Goal: Check status: Check status

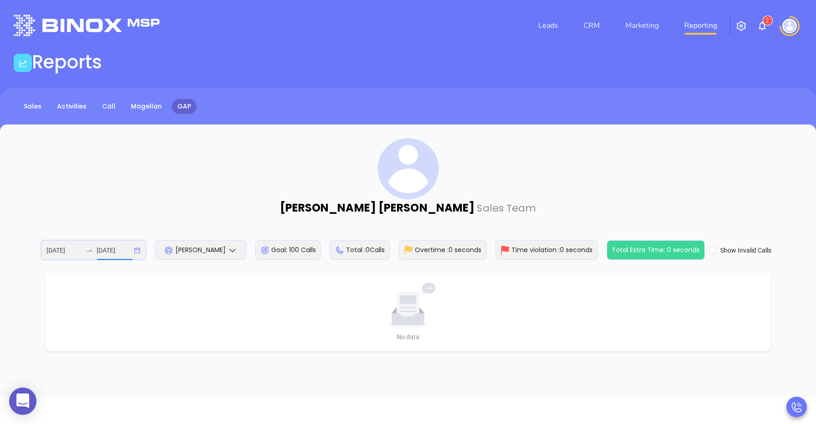
click at [107, 249] on input "[DATE]" at bounding box center [115, 250] width 36 height 10
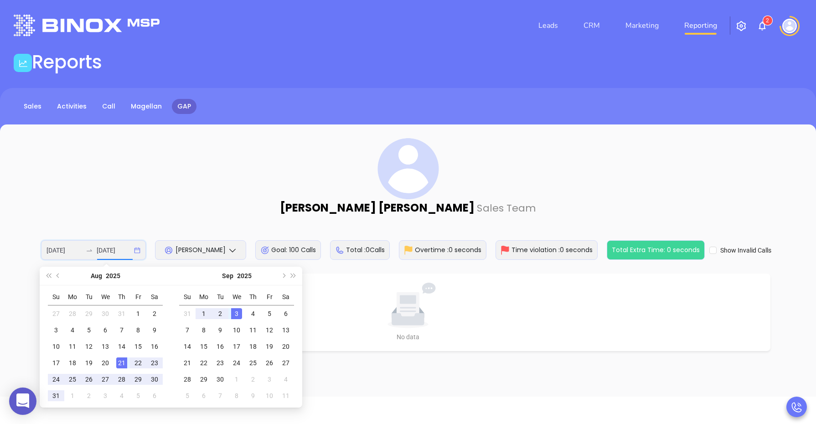
type input "[DATE]"
click at [122, 359] on div "21" at bounding box center [121, 363] width 11 height 11
type input "[DATE]"
click at [120, 366] on div "21" at bounding box center [121, 363] width 11 height 11
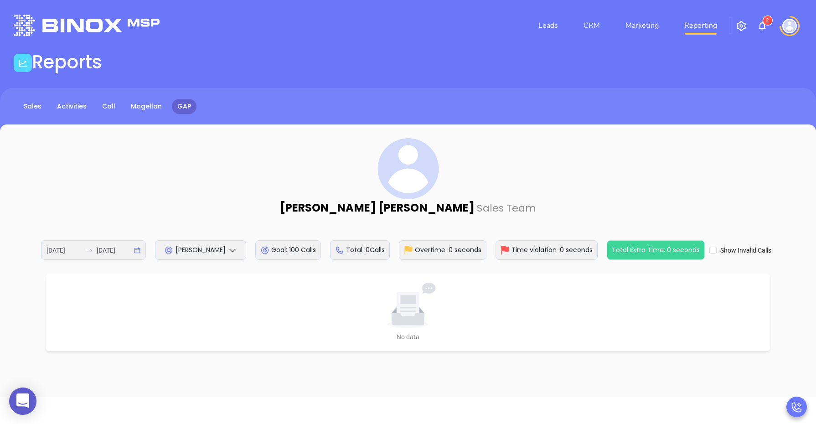
click at [192, 252] on span "[PERSON_NAME]" at bounding box center [201, 249] width 50 height 9
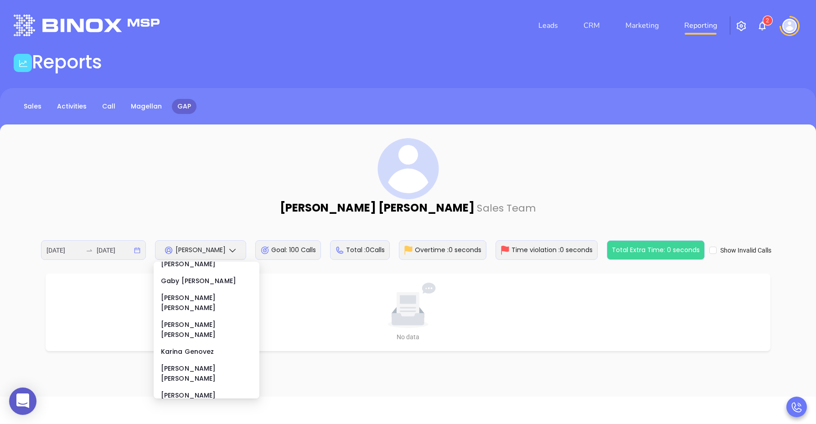
scroll to position [171, 0]
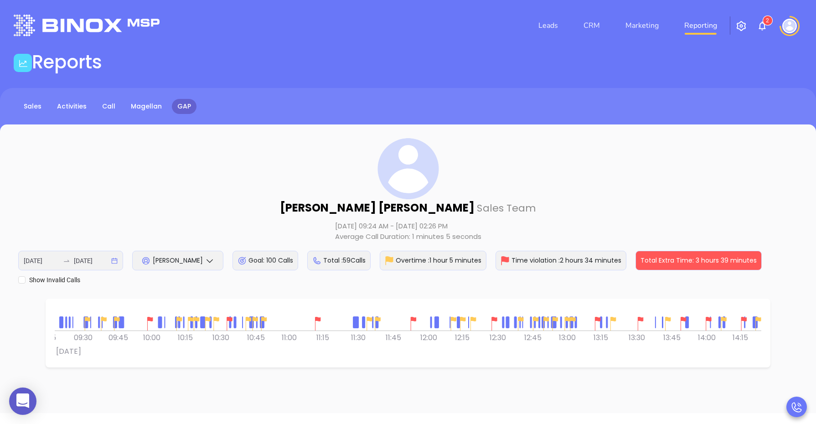
click at [318, 319] on img at bounding box center [318, 324] width 14 height 14
click at [318, 318] on img at bounding box center [318, 324] width 14 height 14
drag, startPoint x: 367, startPoint y: 358, endPoint x: 313, endPoint y: 359, distance: 54.3
click at [311, 362] on div "0 0 09:15 09:30 09:45 10:00 10:15 10:30 10:45 [DATE] 11:00 11:15 11:30 11:45 12…" at bounding box center [408, 333] width 725 height 69
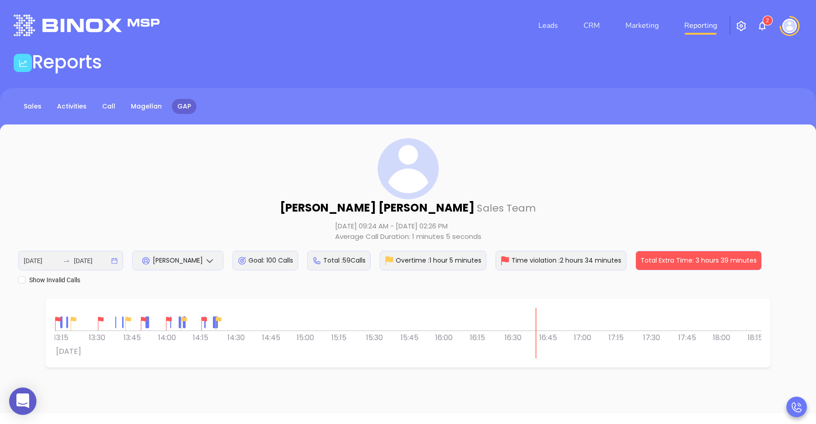
click at [217, 320] on img at bounding box center [219, 324] width 14 height 14
click at [285, 327] on div at bounding box center [408, 319] width 707 height 23
click at [345, 308] on div at bounding box center [408, 319] width 707 height 23
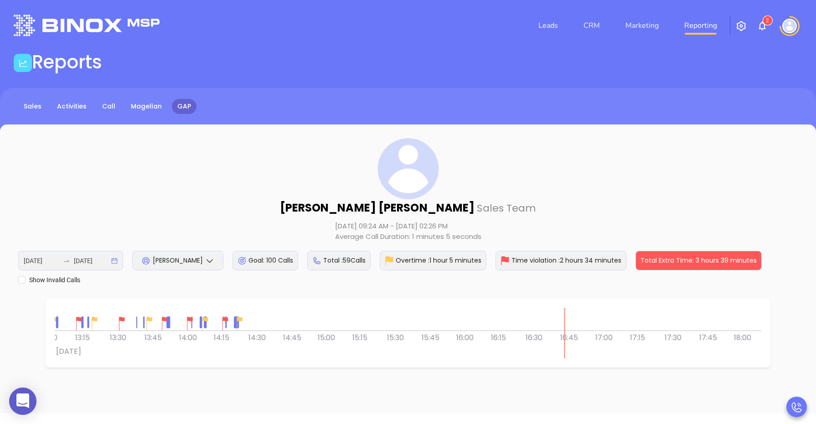
click at [164, 195] on div "[PERSON_NAME] Sales Team [DATE] 09:24 AM - [DATE] 02:26 PM Average Call Duratio…" at bounding box center [408, 211] width 780 height 147
click at [156, 266] on div "[PERSON_NAME]" at bounding box center [177, 261] width 91 height 20
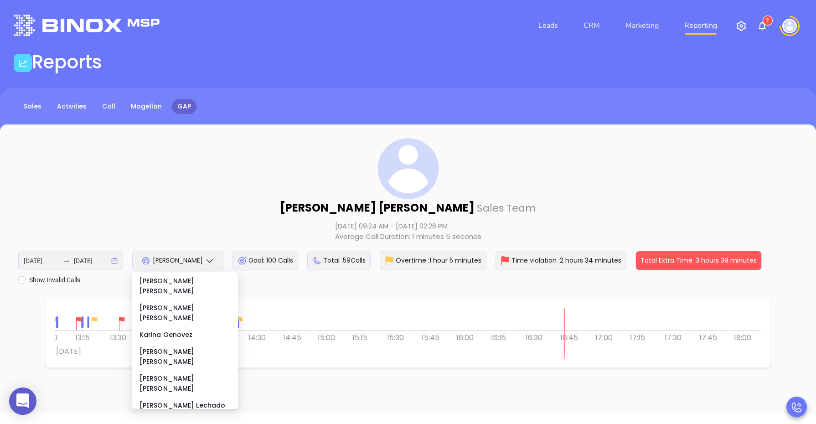
click at [163, 260] on span "[PERSON_NAME]" at bounding box center [178, 260] width 50 height 9
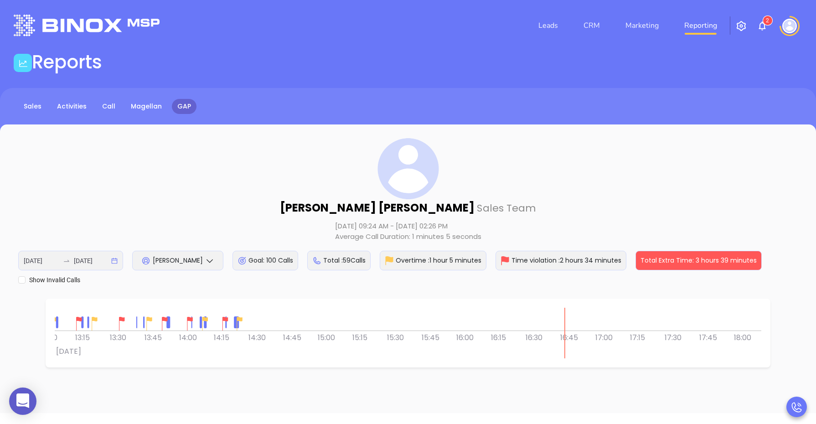
click at [182, 263] on span "[PERSON_NAME]" at bounding box center [178, 260] width 50 height 9
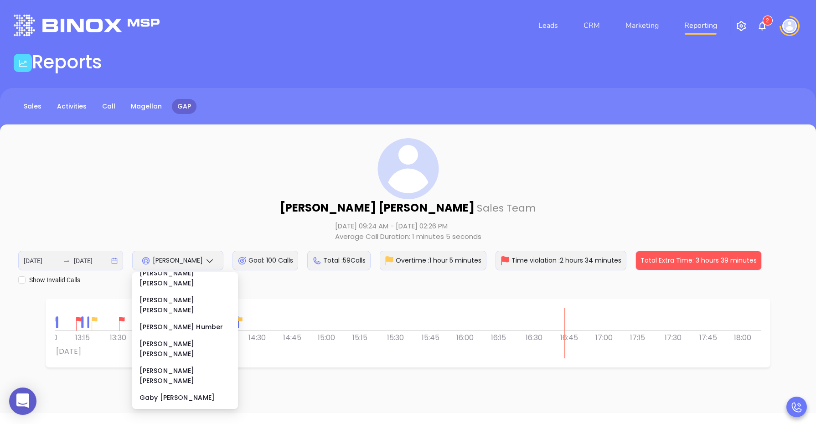
scroll to position [57, 0]
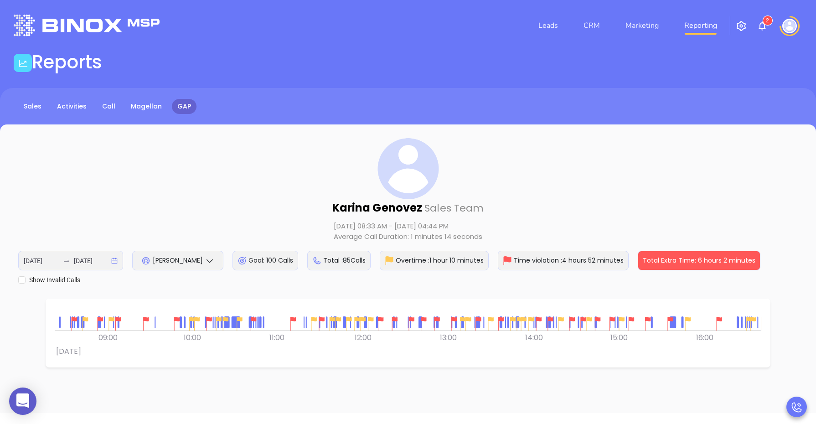
click at [293, 318] on img at bounding box center [293, 324] width 14 height 14
click at [142, 322] on img at bounding box center [146, 324] width 14 height 14
click at [172, 325] on img at bounding box center [177, 324] width 14 height 14
click at [208, 319] on img at bounding box center [210, 324] width 14 height 14
click at [252, 317] on img at bounding box center [254, 324] width 14 height 14
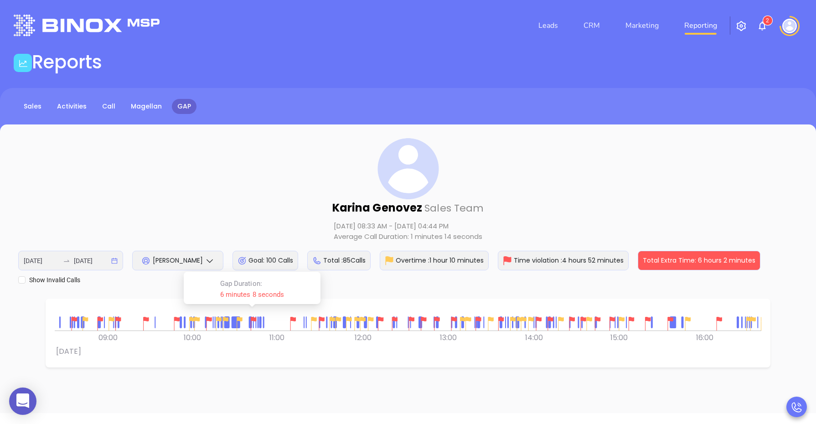
click at [320, 319] on img at bounding box center [322, 324] width 14 height 14
click at [379, 320] on img at bounding box center [381, 324] width 14 height 14
click at [396, 320] on img at bounding box center [395, 324] width 14 height 14
click at [411, 318] on img at bounding box center [412, 324] width 14 height 14
click at [424, 318] on img at bounding box center [424, 324] width 14 height 14
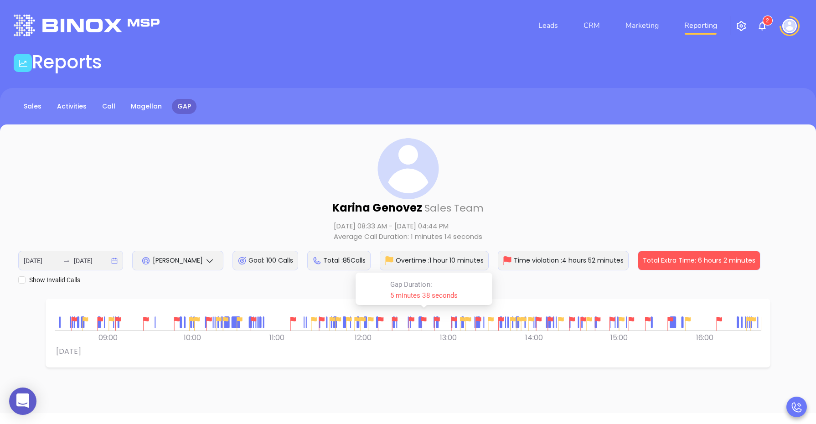
click at [436, 317] on img at bounding box center [438, 324] width 14 height 14
click at [452, 318] on img at bounding box center [454, 324] width 14 height 14
click at [477, 319] on img at bounding box center [479, 324] width 14 height 14
click at [503, 317] on img at bounding box center [501, 324] width 14 height 14
click at [537, 320] on img at bounding box center [539, 324] width 14 height 14
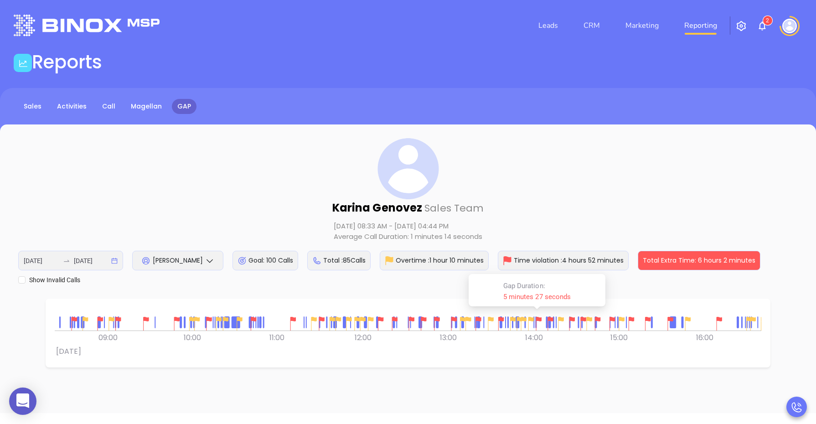
click at [544, 318] on img at bounding box center [539, 324] width 14 height 14
click at [573, 318] on img at bounding box center [573, 324] width 14 height 14
click at [584, 319] on img at bounding box center [590, 324] width 14 height 14
click at [585, 318] on img at bounding box center [590, 324] width 14 height 14
click at [583, 321] on img at bounding box center [590, 324] width 14 height 14
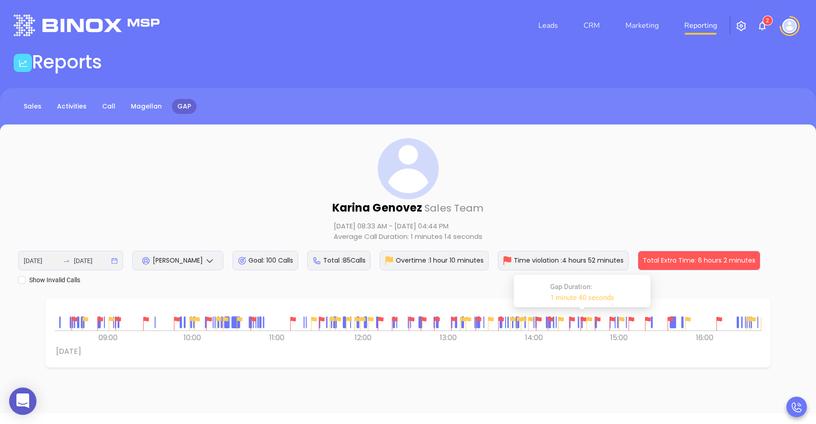
click at [582, 321] on div at bounding box center [590, 324] width 18 height 18
click at [579, 318] on div at bounding box center [408, 319] width 707 height 23
click at [581, 317] on img at bounding box center [584, 324] width 14 height 14
click at [613, 317] on div at bounding box center [622, 324] width 18 height 18
click at [611, 318] on div at bounding box center [408, 319] width 707 height 23
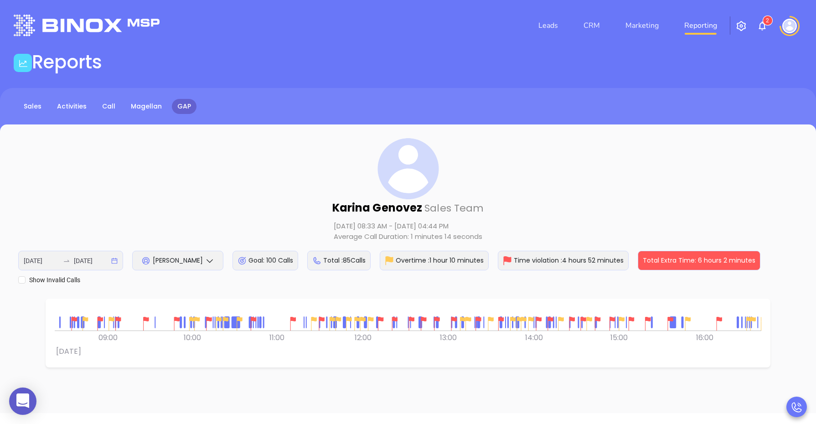
click at [609, 318] on img at bounding box center [613, 324] width 14 height 14
click at [631, 318] on img at bounding box center [632, 324] width 14 height 14
click at [646, 322] on img at bounding box center [648, 324] width 14 height 14
click at [671, 319] on img at bounding box center [671, 324] width 14 height 14
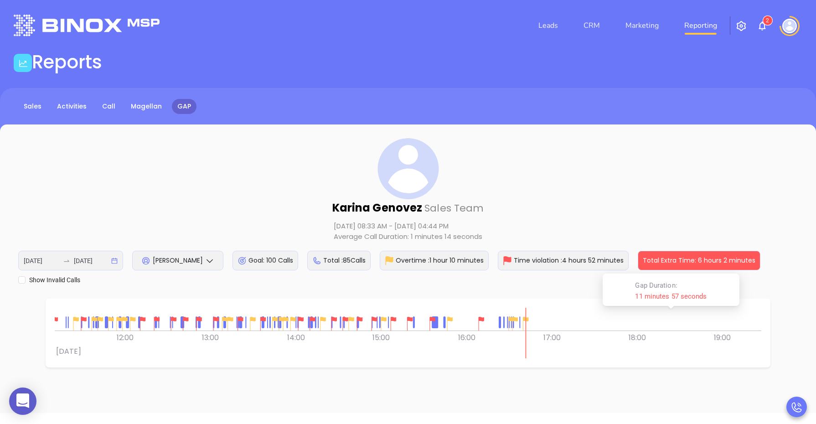
click at [483, 320] on img at bounding box center [482, 324] width 14 height 14
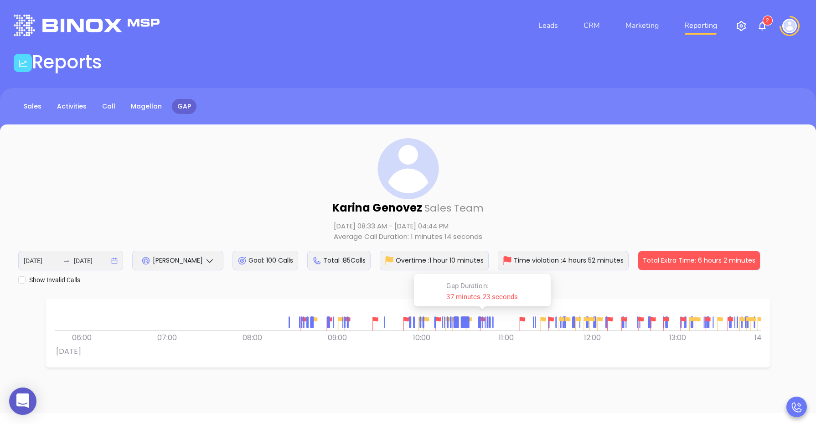
click at [567, 330] on div at bounding box center [408, 319] width 707 height 23
